Goal: Task Accomplishment & Management: Manage account settings

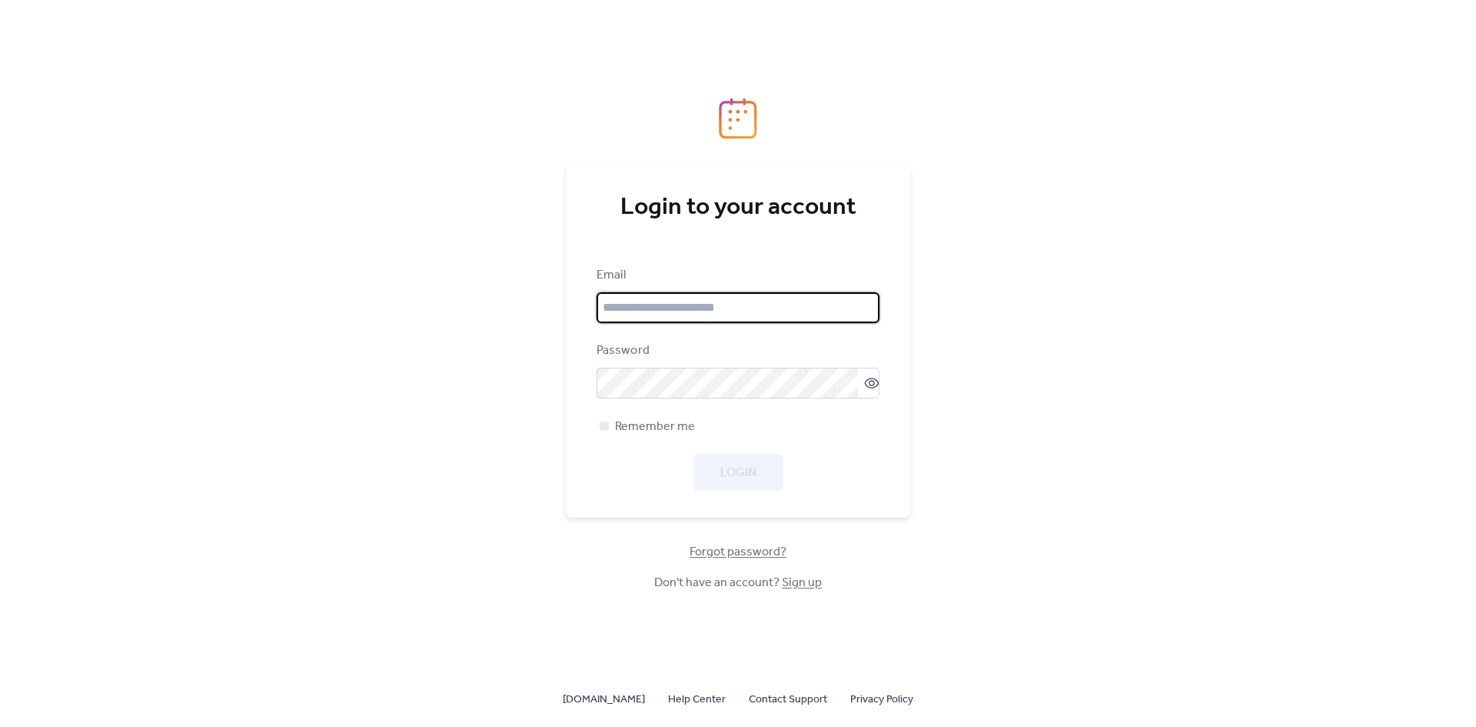
type input "**********"
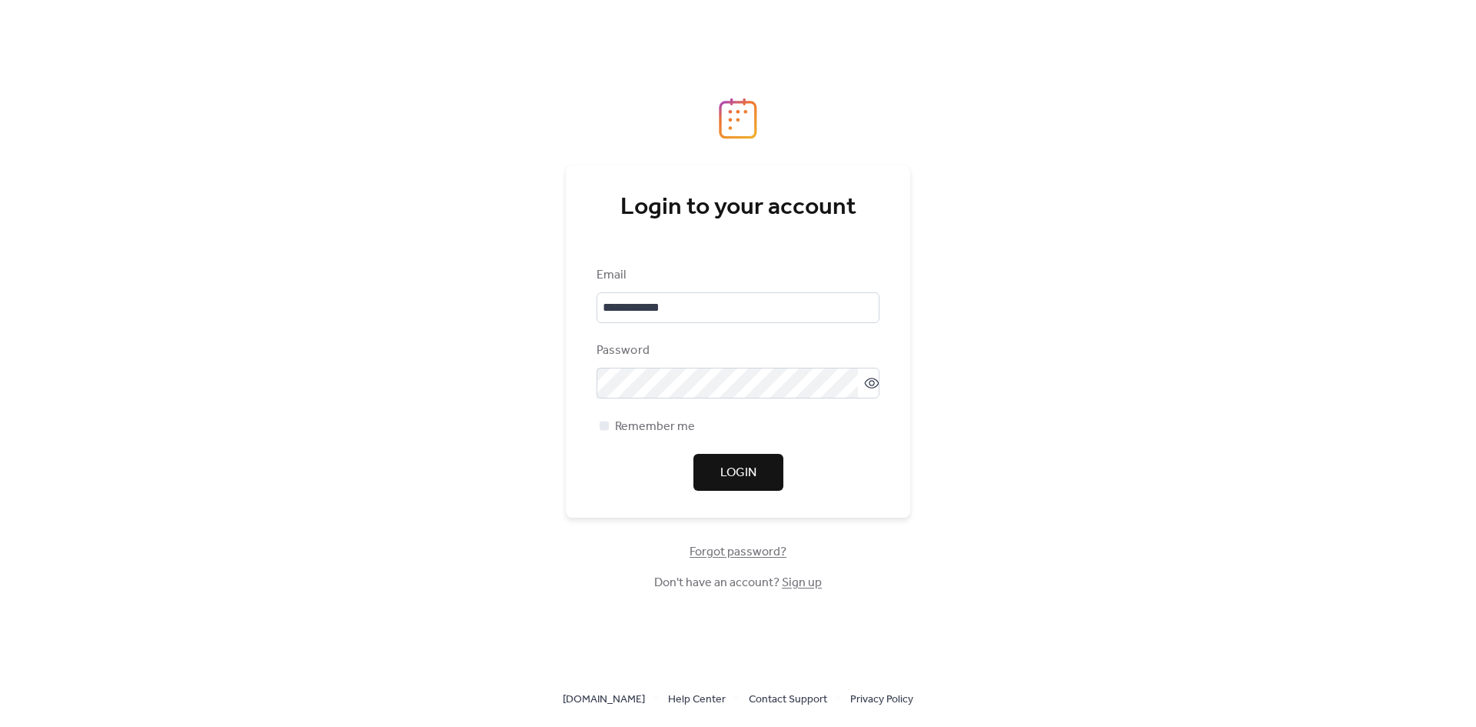
click at [729, 476] on span "Login" at bounding box center [739, 473] width 36 height 18
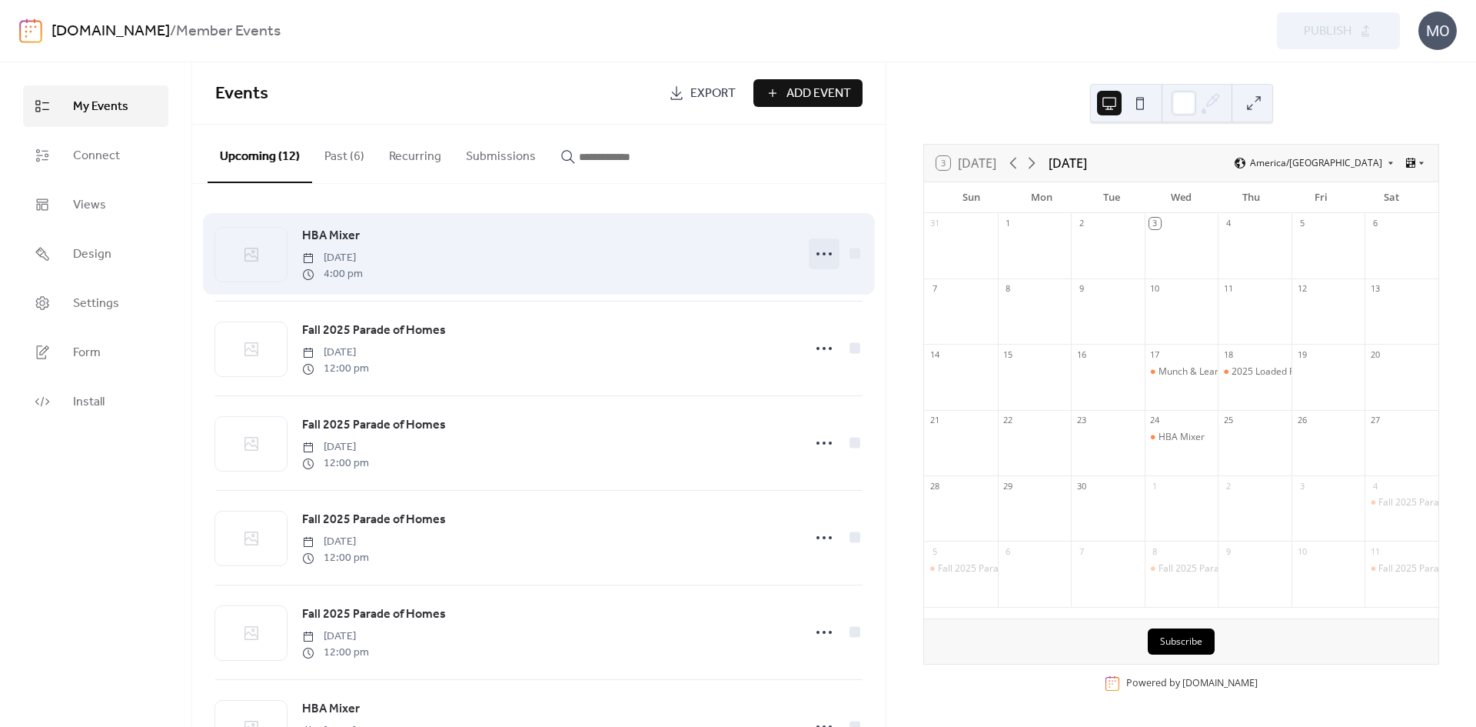
click at [812, 249] on icon at bounding box center [824, 253] width 25 height 25
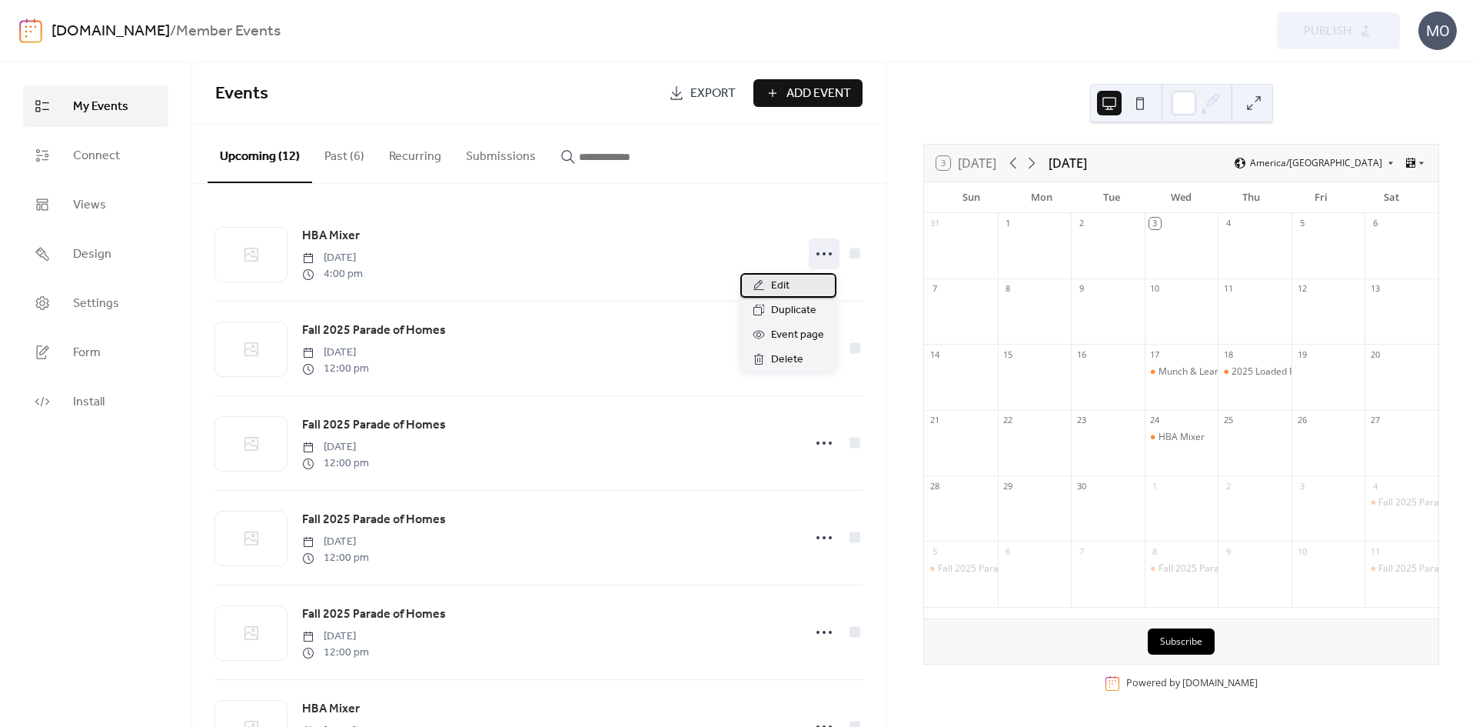
click at [791, 285] on div "Edit" at bounding box center [789, 285] width 96 height 25
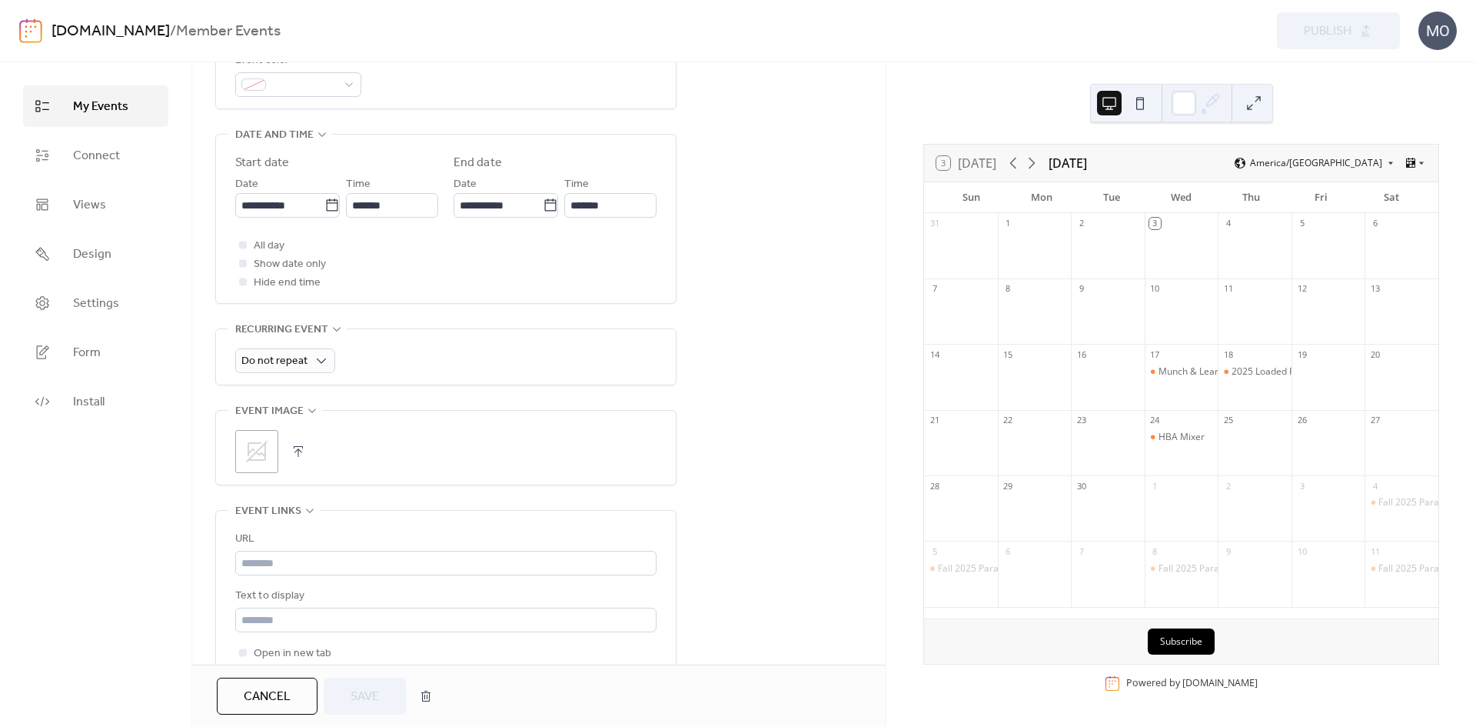
scroll to position [608, 0]
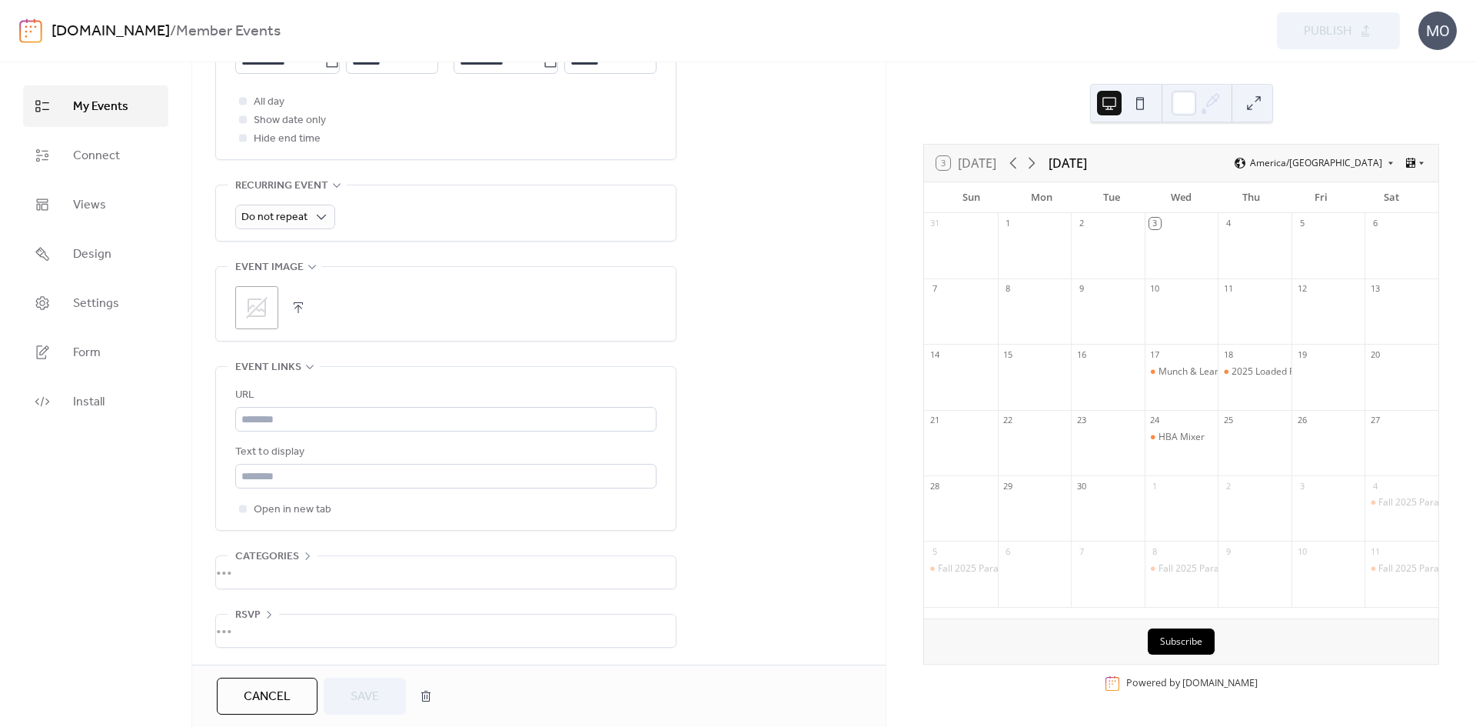
click at [279, 682] on button "Cancel" at bounding box center [267, 695] width 101 height 37
